Goal: Information Seeking & Learning: Learn about a topic

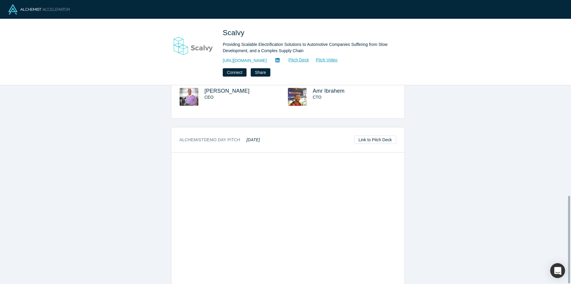
scroll to position [250, 0]
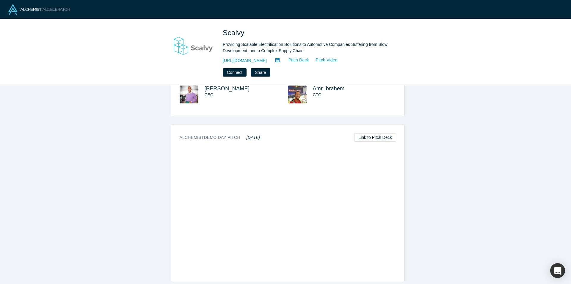
click at [250, 135] on em "[DATE]" at bounding box center [253, 137] width 13 height 5
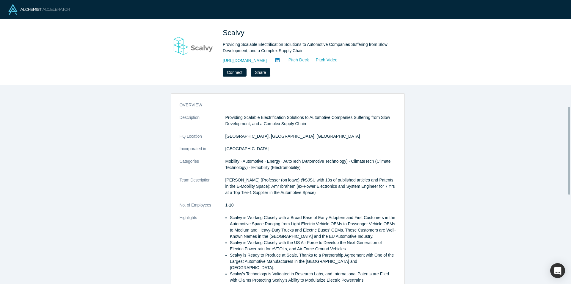
scroll to position [0, 0]
drag, startPoint x: 225, startPoint y: 30, endPoint x: 247, endPoint y: 30, distance: 21.1
click at [247, 30] on h1 "Scalvy" at bounding box center [306, 32] width 167 height 11
copy span "Scalvy"
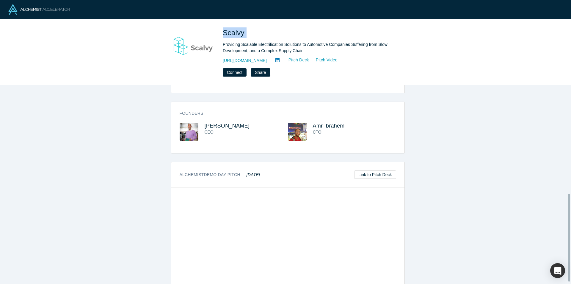
scroll to position [250, 0]
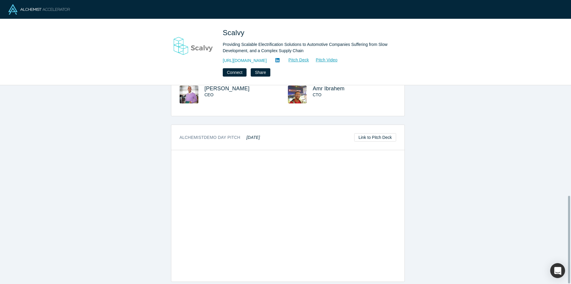
click at [247, 135] on em "[DATE]" at bounding box center [253, 137] width 13 height 5
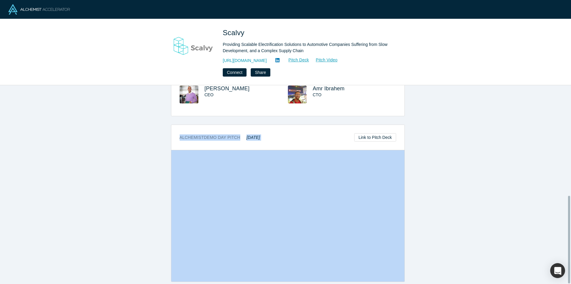
click at [247, 135] on em "[DATE]" at bounding box center [253, 137] width 13 height 5
click at [226, 134] on h3 "Alchemist Demo Day Pitch [DATE]" at bounding box center [220, 137] width 81 height 6
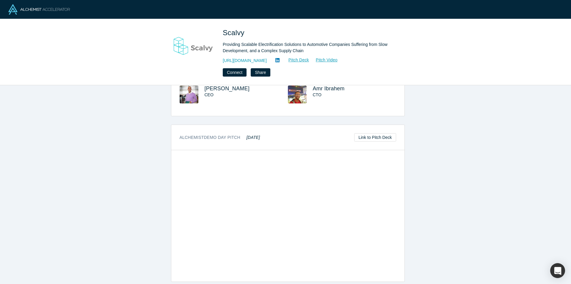
copy h3 "Alchemist Demo Day Pitch"
drag, startPoint x: 167, startPoint y: 131, endPoint x: 234, endPoint y: 130, distance: 66.9
click at [234, 130] on div "overview Description Providing Scalable Electrification Solutions to Automotive…" at bounding box center [288, 186] width 576 height 203
click at [282, 130] on div "Alchemist Demo Day Pitch [DATE] Link to Pitch Deck" at bounding box center [287, 137] width 233 height 25
copy h3 "Alchemist Demo Day Pitch [DATE]"
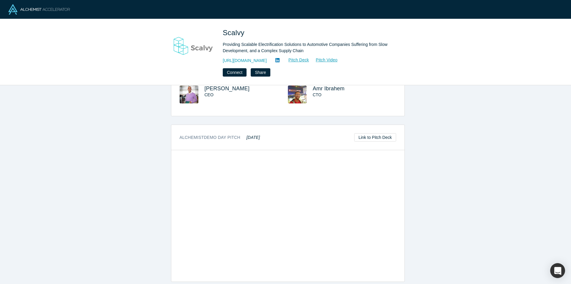
drag, startPoint x: 225, startPoint y: 129, endPoint x: 257, endPoint y: 129, distance: 31.8
click at [257, 129] on div "Alchemist Demo Day Pitch [DATE] Link to Pitch Deck" at bounding box center [287, 137] width 233 height 25
